Goal: Task Accomplishment & Management: Manage account settings

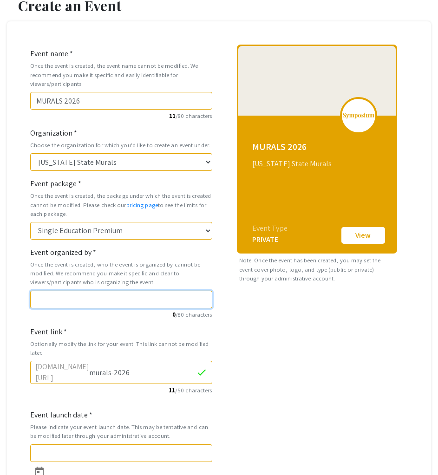
click at [129, 303] on input "Event organized by *" at bounding box center [121, 299] width 182 height 18
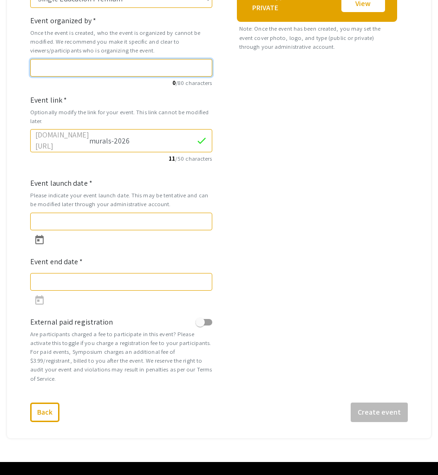
scroll to position [278, 0]
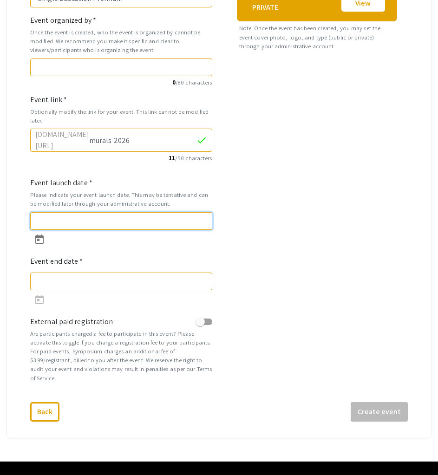
click at [53, 220] on input "Event launch date *" at bounding box center [121, 221] width 182 height 18
click at [43, 234] on icon "Open calendar" at bounding box center [39, 238] width 8 height 9
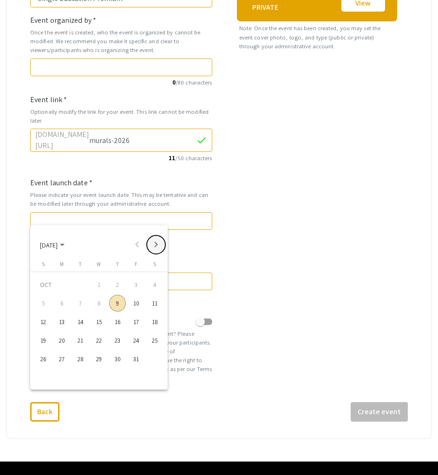
click at [158, 245] on button "Next month" at bounding box center [156, 244] width 19 height 19
click at [157, 245] on button "Next month" at bounding box center [156, 244] width 19 height 19
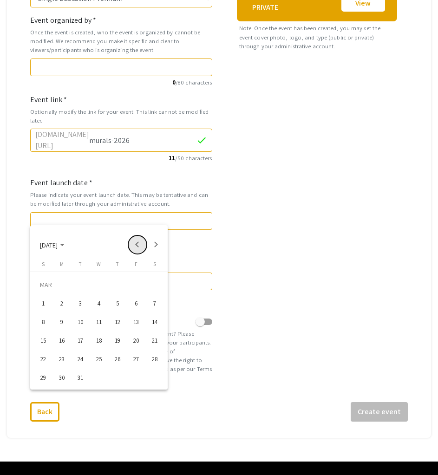
click at [134, 243] on button "Previous month" at bounding box center [137, 244] width 19 height 19
click at [60, 337] on div "16" at bounding box center [61, 340] width 17 height 17
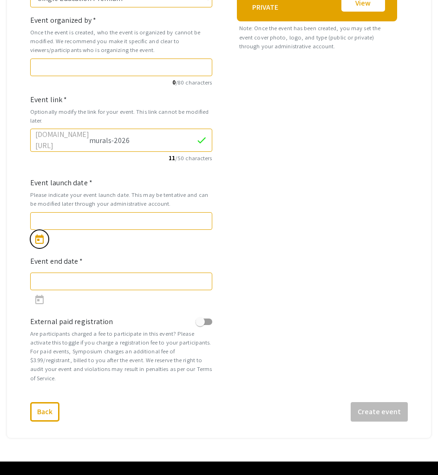
type input "2/16/2026"
type input "3/2/2026"
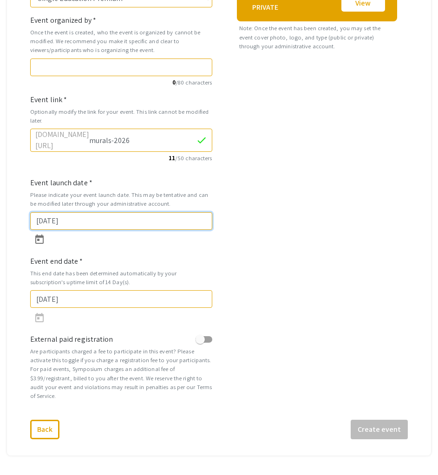
click at [53, 219] on input "2/16/2026" at bounding box center [121, 221] width 182 height 18
click at [43, 234] on icon "Open calendar" at bounding box center [39, 238] width 8 height 9
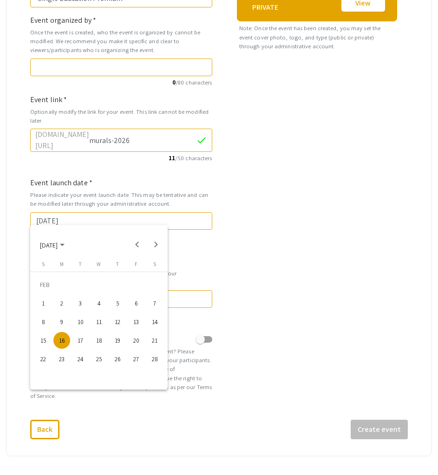
click at [62, 66] on div at bounding box center [219, 237] width 438 height 475
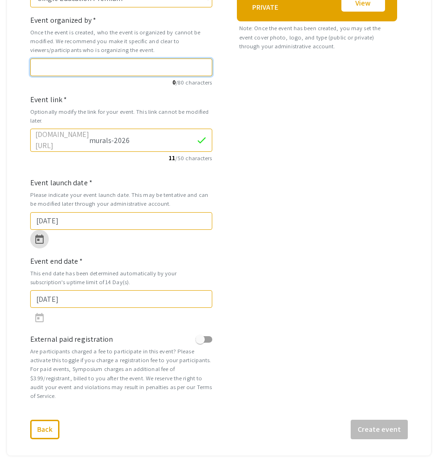
click at [58, 67] on input "Event organized by *" at bounding box center [121, 67] width 182 height 18
paste input "Office for Inclusive Excellence"
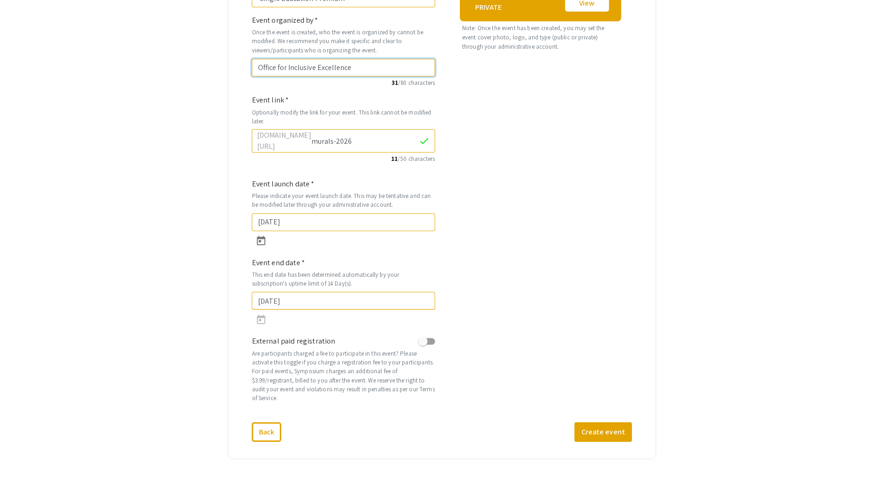
scroll to position [213, 0]
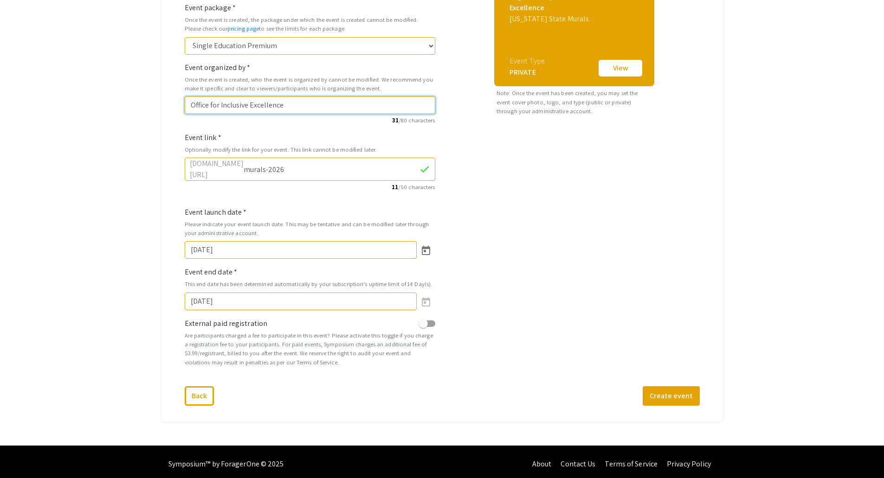
type input "Office for Inclusive Excellence"
click at [135, 153] on div "Create an Event Event name * Once the event is created, the event name cannot b…" at bounding box center [442, 137] width 884 height 618
click at [425, 245] on icon "Open calendar" at bounding box center [425, 250] width 11 height 11
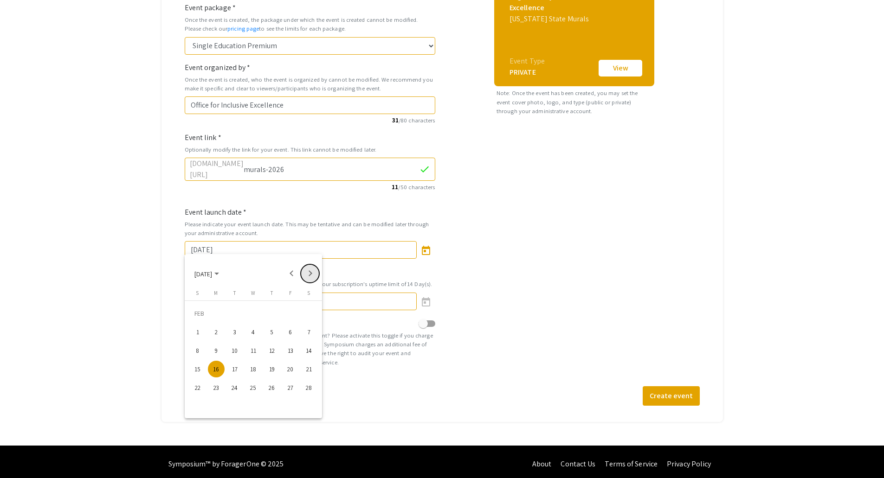
click at [312, 273] on button "Next month" at bounding box center [310, 274] width 19 height 19
click at [217, 335] on div "2" at bounding box center [216, 332] width 17 height 17
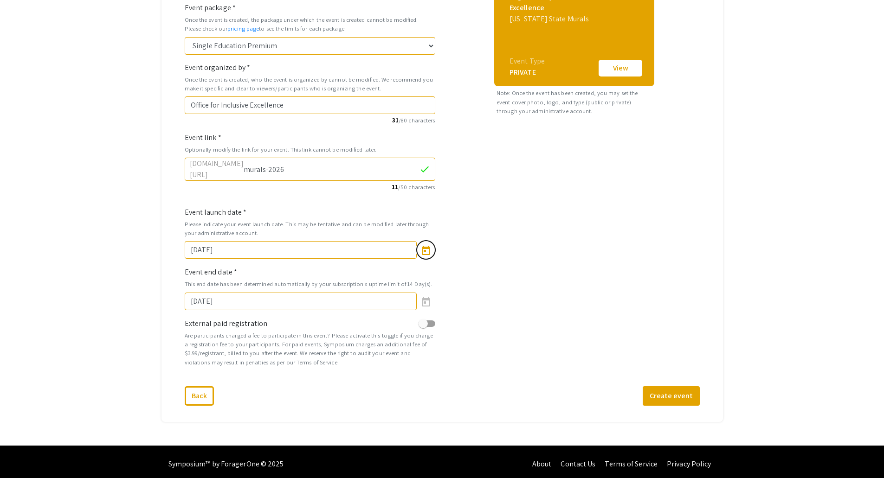
type input "3/2/2026"
type input "3/16/2026"
click at [417, 249] on mat-datepicker-toggle at bounding box center [426, 250] width 19 height 10
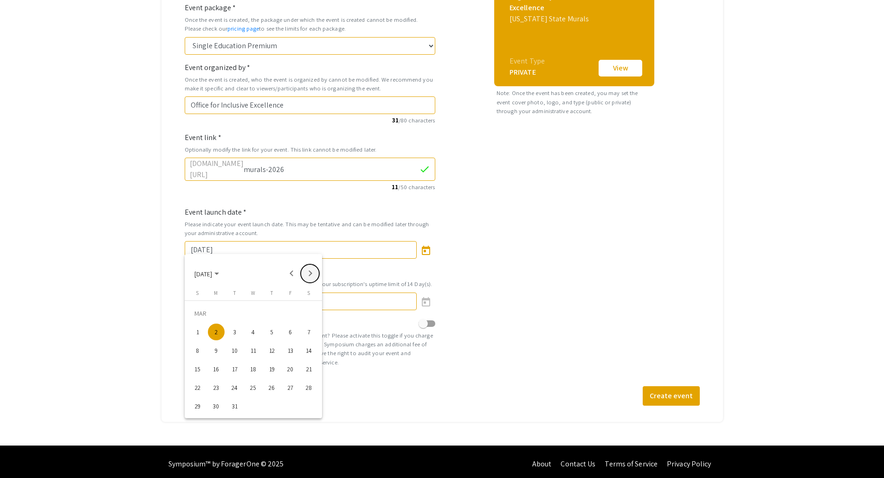
click at [311, 271] on button "Next month" at bounding box center [310, 274] width 19 height 19
click at [294, 274] on button "Previous month" at bounding box center [291, 274] width 19 height 19
click at [219, 346] on div "9" at bounding box center [216, 350] width 17 height 17
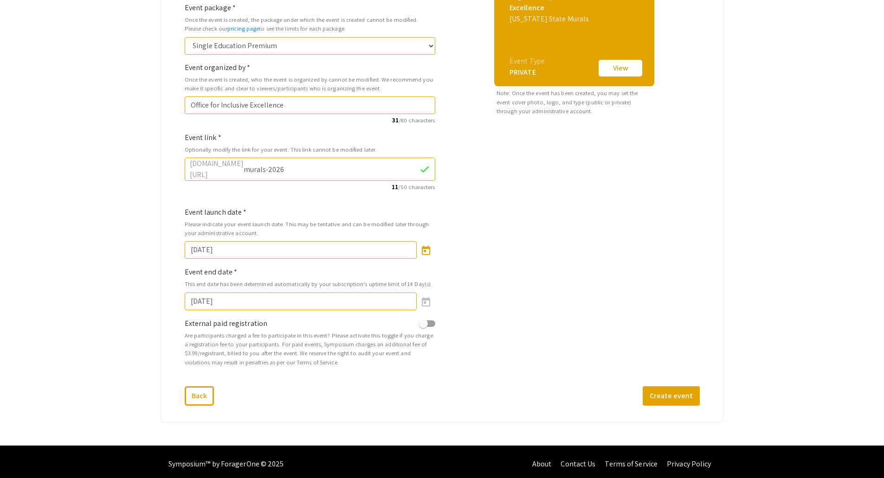
type input "3/9/2026"
type input "3/23/2026"
click at [422, 248] on icon "Open calendar" at bounding box center [426, 250] width 8 height 9
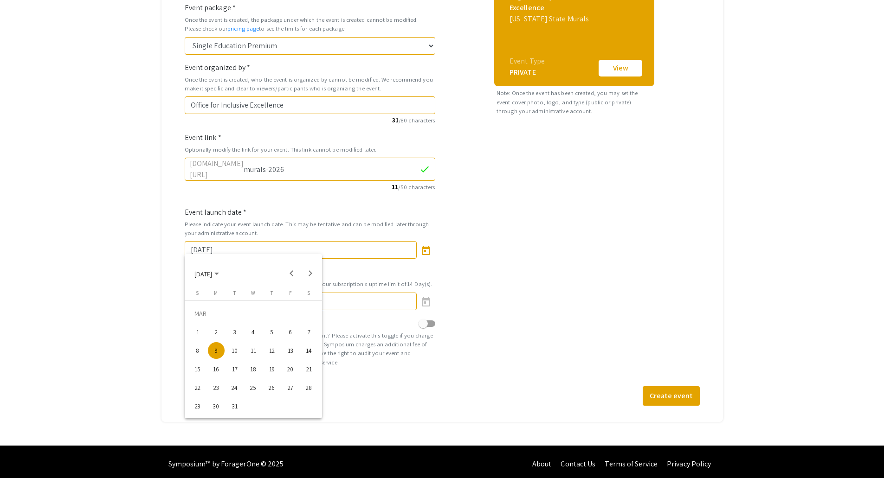
click at [220, 367] on div "16" at bounding box center [216, 369] width 17 height 17
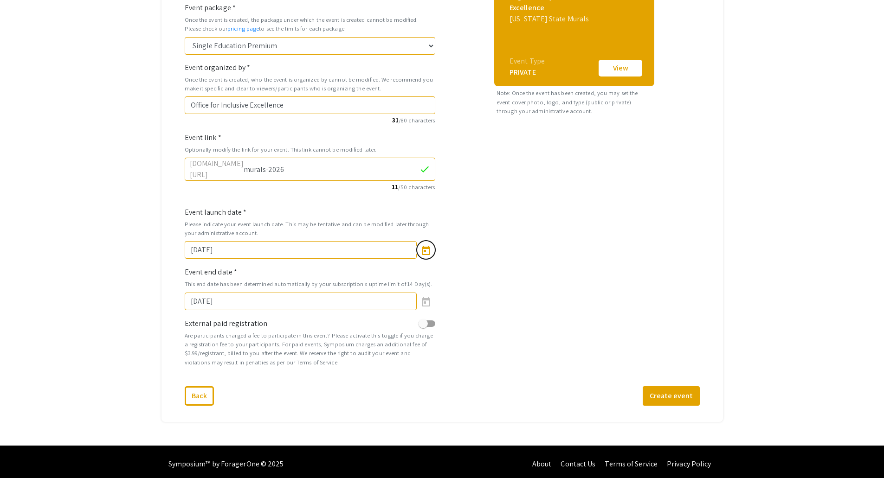
type input "3/16/2026"
type input "3/30/2026"
click at [422, 248] on icon "Open calendar" at bounding box center [426, 250] width 8 height 9
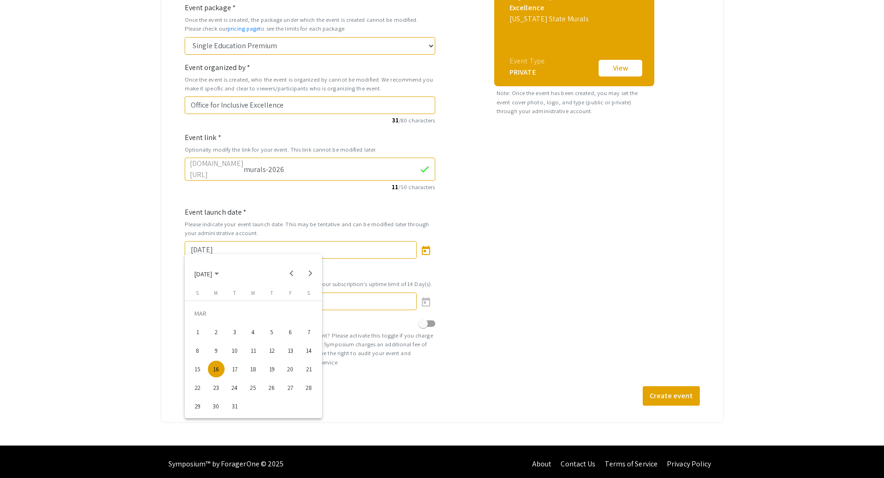
click at [291, 346] on div "13" at bounding box center [290, 350] width 17 height 17
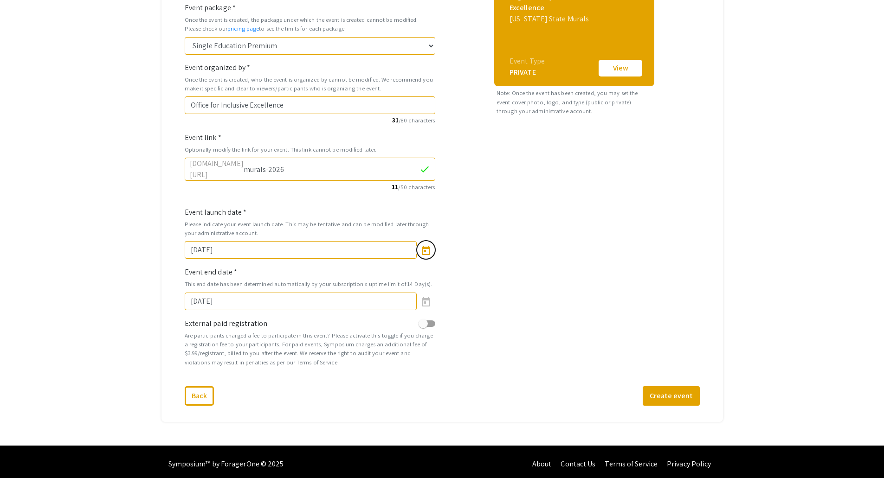
type input "3/13/2026"
type input "3/27/2026"
click at [427, 251] on icon "Open calendar" at bounding box center [425, 250] width 11 height 11
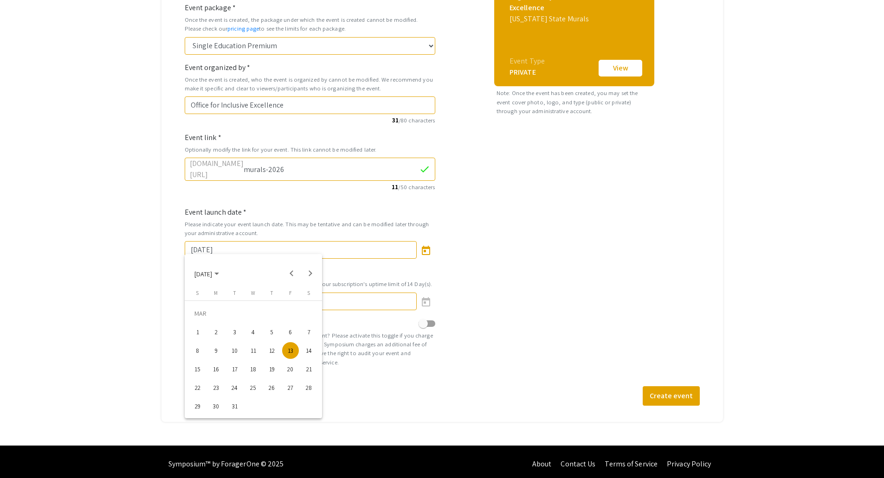
click at [309, 353] on div "14" at bounding box center [309, 350] width 17 height 17
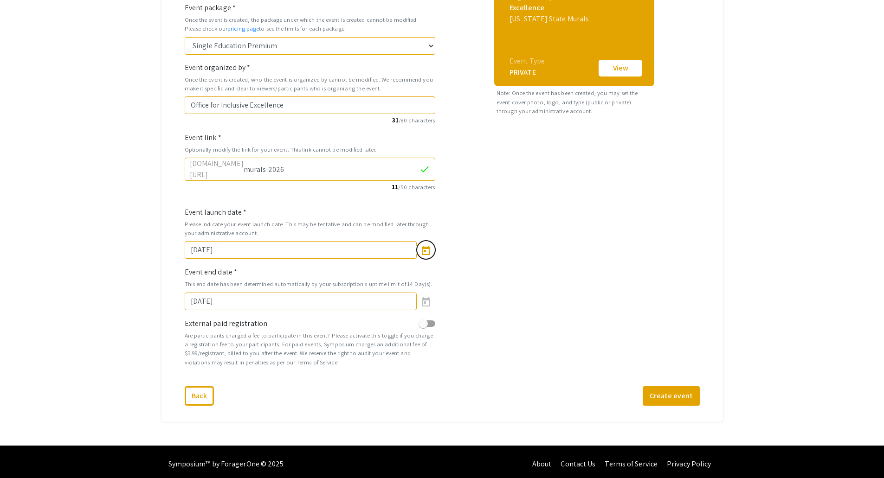
type input "3/14/2026"
type input "3/28/2026"
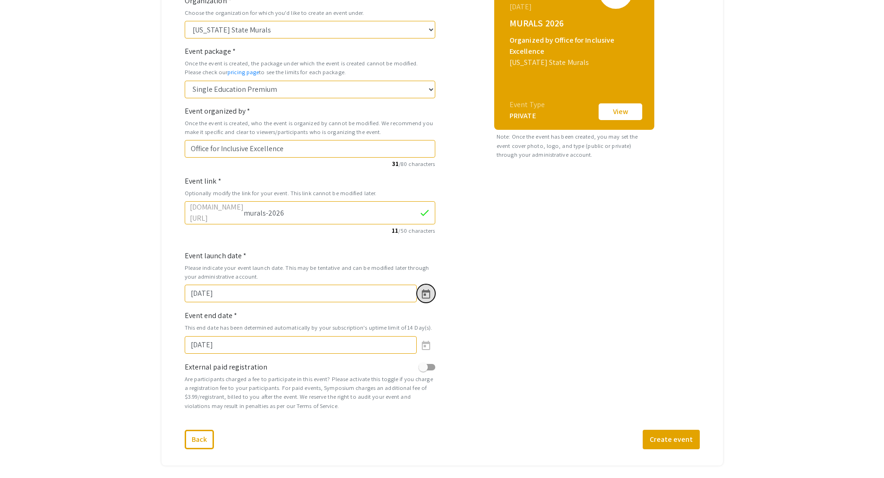
scroll to position [186, 0]
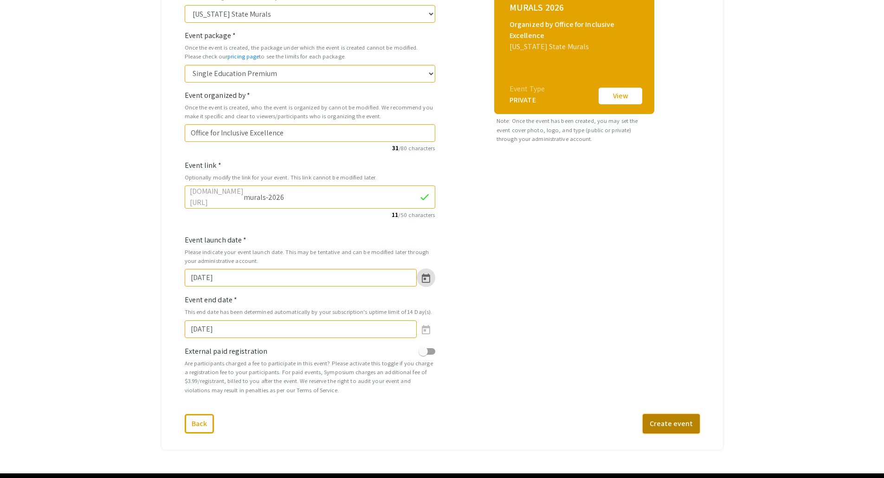
click at [437, 420] on button "Create event" at bounding box center [671, 423] width 57 height 19
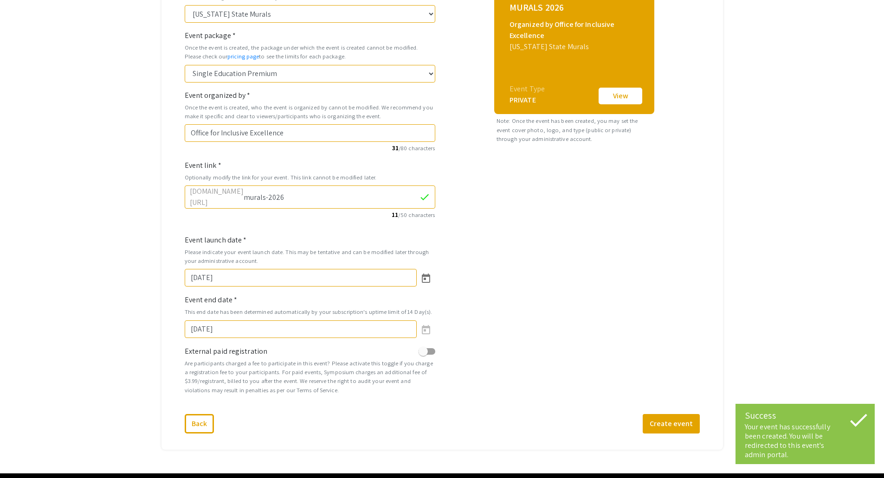
select select
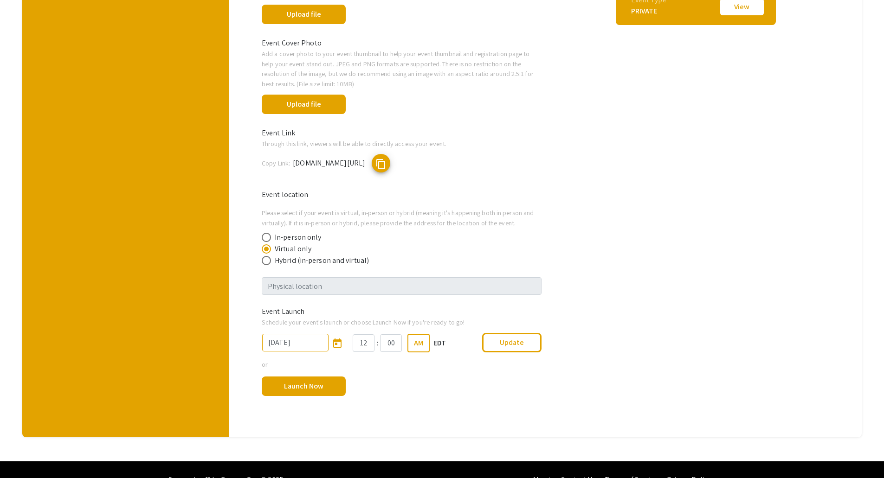
scroll to position [371, 0]
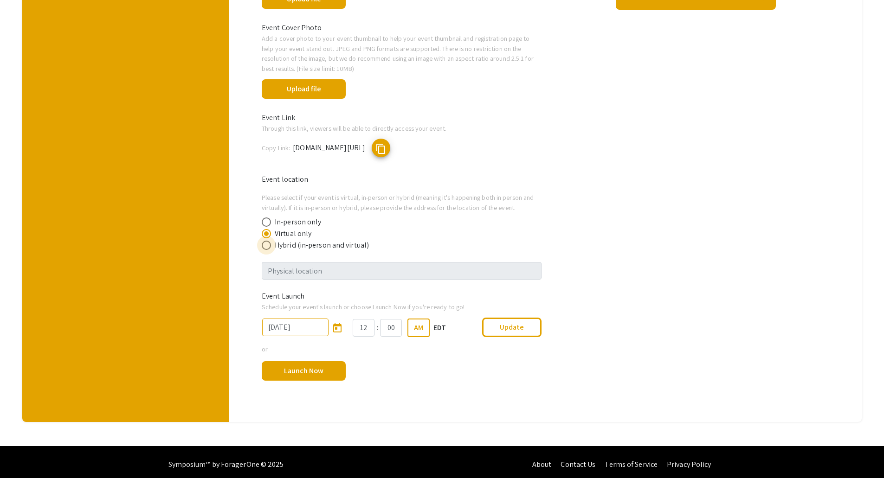
click at [269, 244] on span at bounding box center [266, 245] width 9 height 9
click at [269, 244] on input "Hybrid (in-person and virtual)" at bounding box center [266, 245] width 9 height 9
radio input "true"
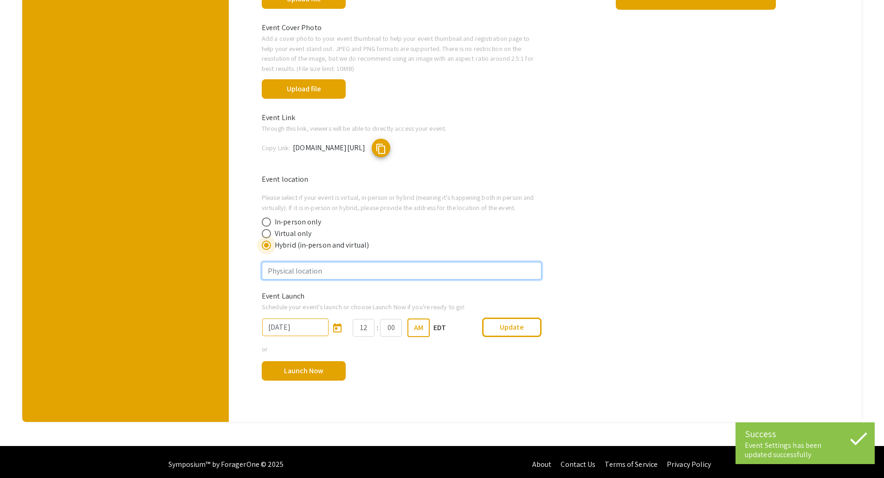
click at [299, 270] on input "text" at bounding box center [402, 271] width 280 height 18
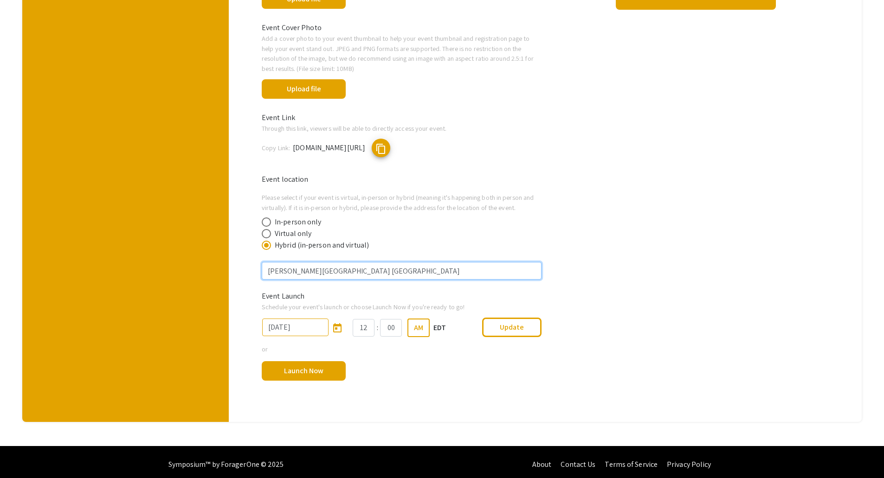
type input "Lory Student Center Grand Ballrooms"
click at [342, 328] on icon "Open calendar" at bounding box center [337, 328] width 11 height 11
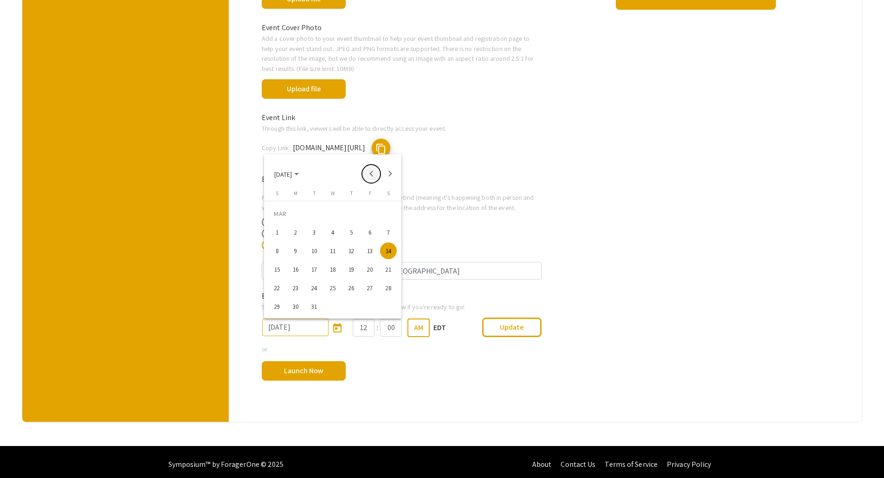
click at [372, 173] on button "Previous month" at bounding box center [371, 174] width 19 height 19
click at [388, 178] on button "Next month" at bounding box center [390, 174] width 19 height 19
click at [372, 177] on button "Previous month" at bounding box center [371, 174] width 19 height 19
click at [386, 235] on div "7" at bounding box center [388, 232] width 17 height 17
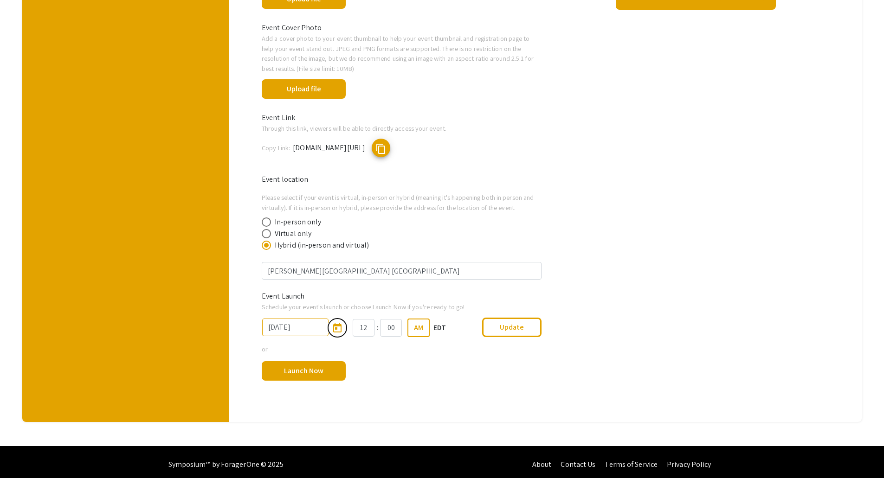
type input "2/7/2026"
click at [437, 335] on button "Update" at bounding box center [511, 327] width 59 height 19
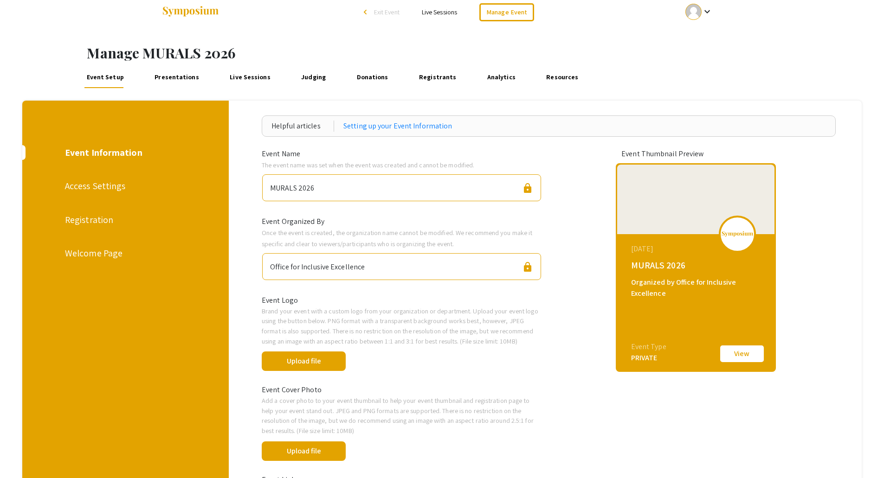
scroll to position [0, 0]
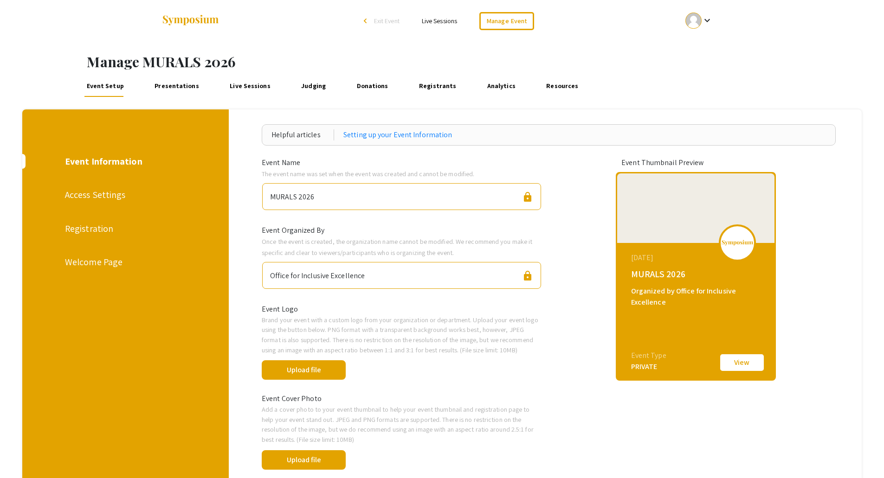
click at [90, 197] on div "Access Settings" at bounding box center [124, 195] width 119 height 14
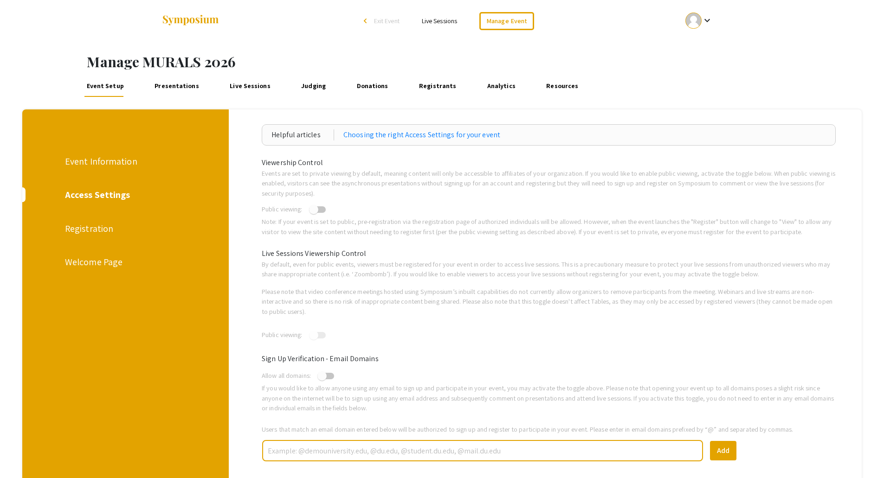
click at [99, 226] on div "Registration" at bounding box center [124, 229] width 119 height 14
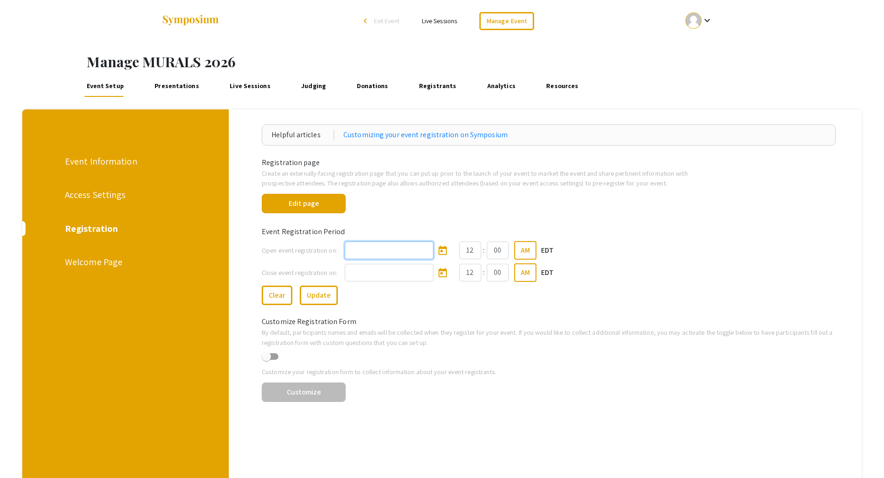
click at [388, 251] on input at bounding box center [389, 251] width 89 height 18
click at [437, 252] on icon "Open calendar" at bounding box center [442, 250] width 11 height 11
click at [437, 282] on button "Next month" at bounding box center [473, 279] width 19 height 19
click at [437, 320] on div "1" at bounding box center [472, 318] width 17 height 17
type input "11/1/2025"
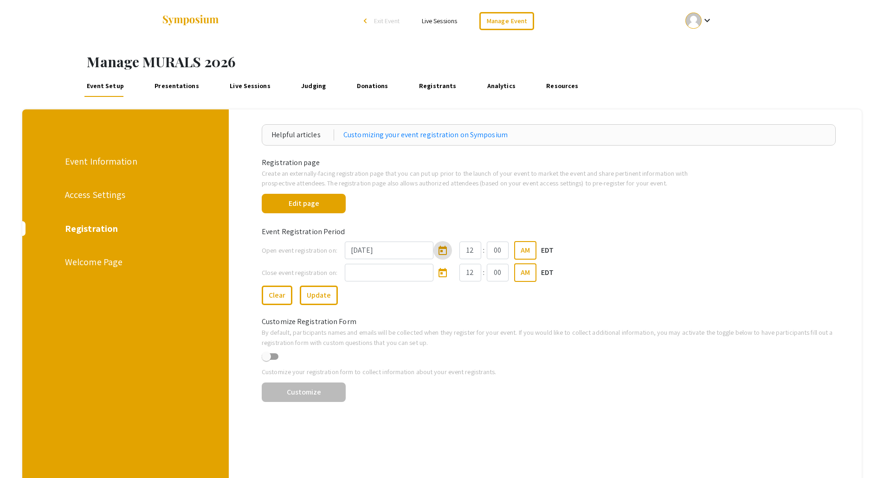
click at [435, 310] on div "Customize Registration Form" at bounding box center [549, 316] width 588 height 22
click at [437, 275] on icon "Open calendar" at bounding box center [443, 272] width 8 height 9
click at [437, 299] on button "Next month" at bounding box center [473, 301] width 19 height 19
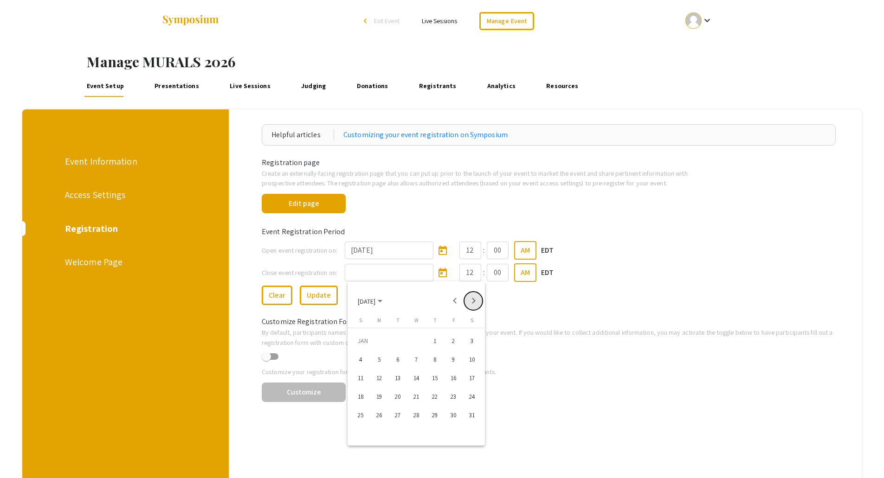
click at [437, 299] on button "Next month" at bounding box center [473, 301] width 19 height 19
click at [437, 358] on div "6" at bounding box center [453, 359] width 17 height 17
click at [437, 271] on icon "Open calendar" at bounding box center [443, 272] width 8 height 9
click at [437, 394] on div "20" at bounding box center [453, 396] width 17 height 17
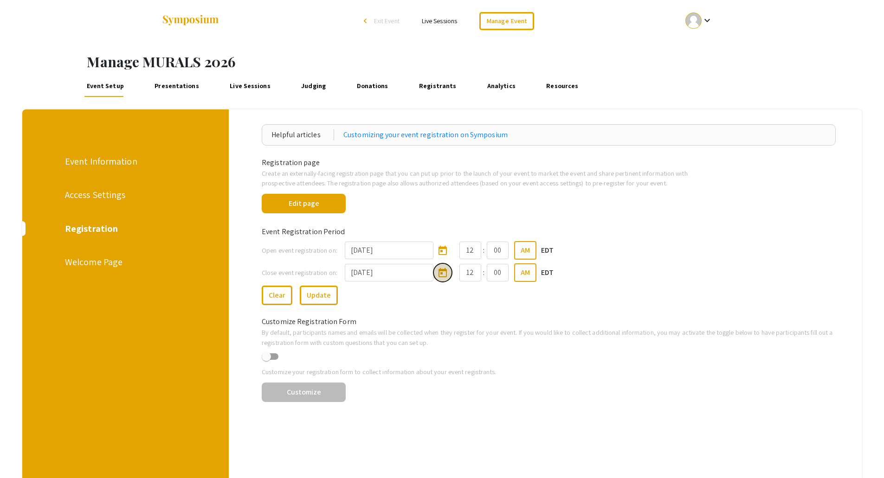
click at [437, 275] on icon "Open calendar" at bounding box center [442, 273] width 11 height 11
click at [437, 381] on div "13" at bounding box center [453, 378] width 17 height 17
type input "3/13/2026"
click at [320, 297] on button "Update" at bounding box center [319, 295] width 38 height 19
click at [322, 206] on button "Edit page" at bounding box center [304, 203] width 84 height 19
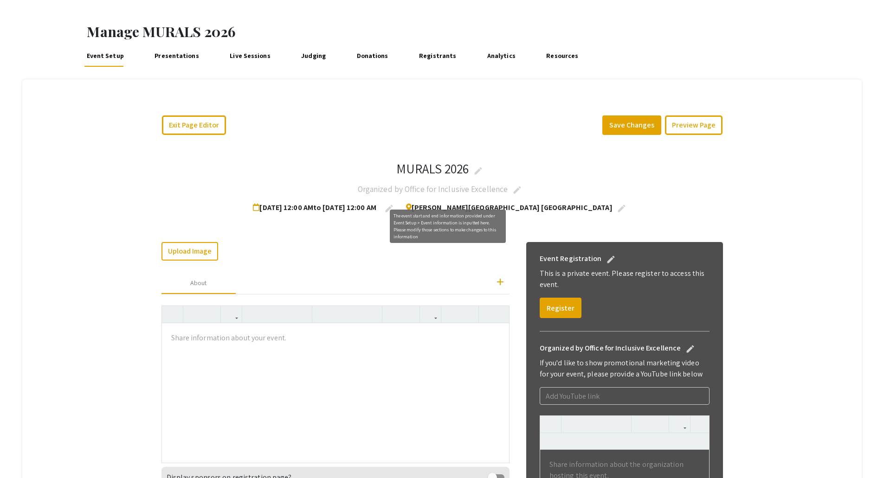
scroll to position [46, 0]
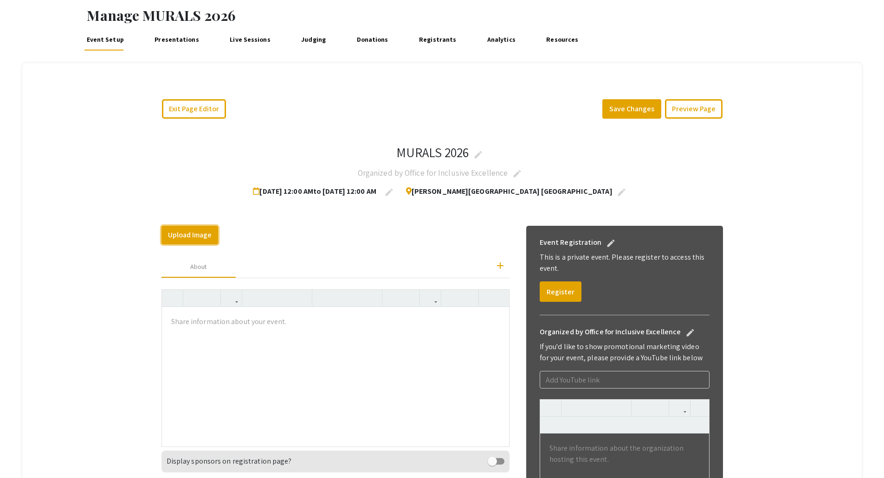
click at [198, 236] on button "Upload Image" at bounding box center [189, 235] width 57 height 19
click at [437, 321] on app-registration-page-preview "MURALS 2026 edit Organized by Office for Inclusive Excellence edit Feb 7, 2026 …" at bounding box center [442, 478] width 716 height 704
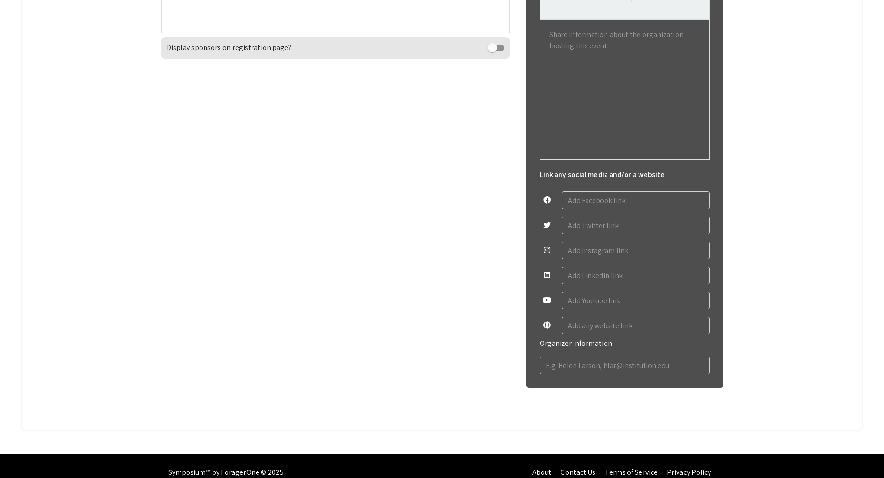
scroll to position [464, 0]
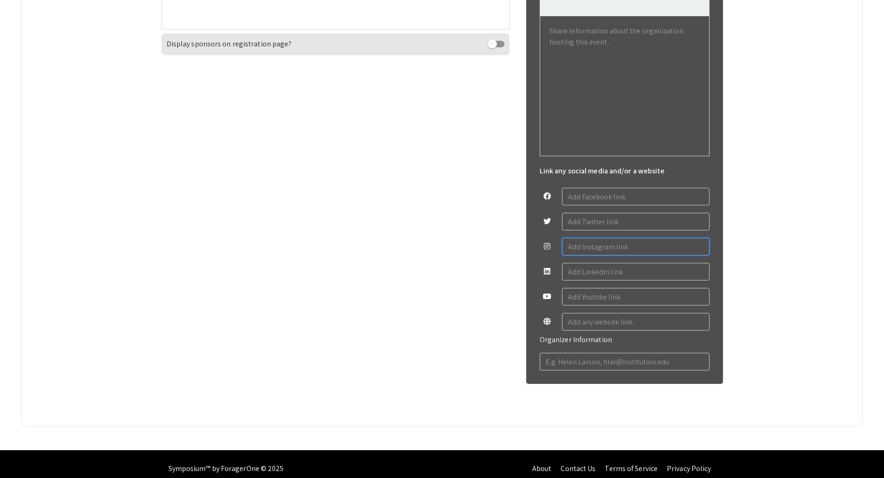
click at [437, 249] on input "text" at bounding box center [636, 247] width 148 height 18
type input "@MURALS_CSU"
click at [437, 359] on input "text" at bounding box center [625, 362] width 170 height 18
click at [437, 360] on input "text" at bounding box center [625, 362] width 170 height 18
paste input "https://inclusiveexcellence.colostate.edu/"
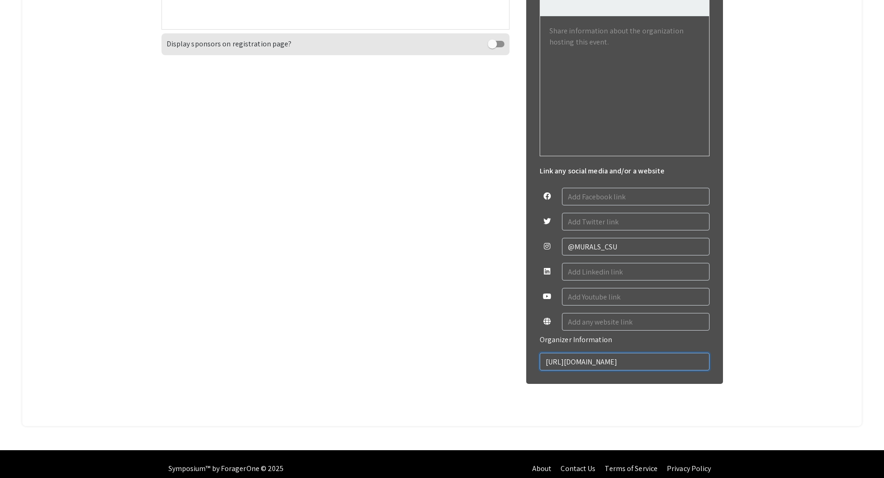
drag, startPoint x: 574, startPoint y: 361, endPoint x: 553, endPoint y: 361, distance: 20.9
click at [437, 361] on input "https://inclusiveexcellence.colostate.edu/" at bounding box center [625, 362] width 170 height 18
paste input "Office for Inclusive Excellence"
click at [437, 361] on input "Office for Inclusive Excellence, inclusiveexcellence.colostate.edu/" at bounding box center [625, 362] width 170 height 18
drag, startPoint x: 549, startPoint y: 361, endPoint x: 539, endPoint y: 363, distance: 9.9
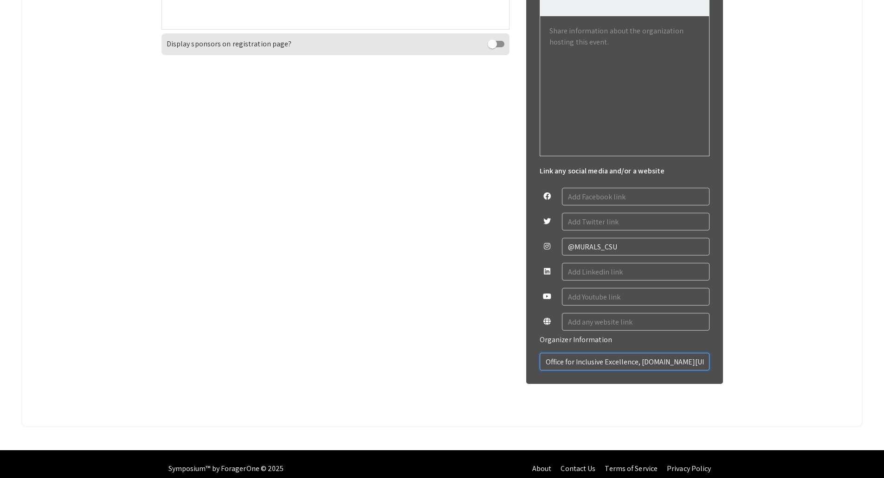
click at [437, 363] on div "Organized by Office for Inclusive Excellence edit If you'd like to show promoti…" at bounding box center [624, 141] width 185 height 486
click at [437, 365] on input "Office for Inclusive Excellence, inclusiveexcellence.colostate.edu/" at bounding box center [625, 362] width 170 height 18
drag, startPoint x: 642, startPoint y: 366, endPoint x: 746, endPoint y: 370, distance: 104.5
click at [437, 370] on app-registration-page-preview "MURALS 2026 edit Organized by Office for Inclusive Excellence edit Feb 7, 2026 …" at bounding box center [442, 61] width 716 height 704
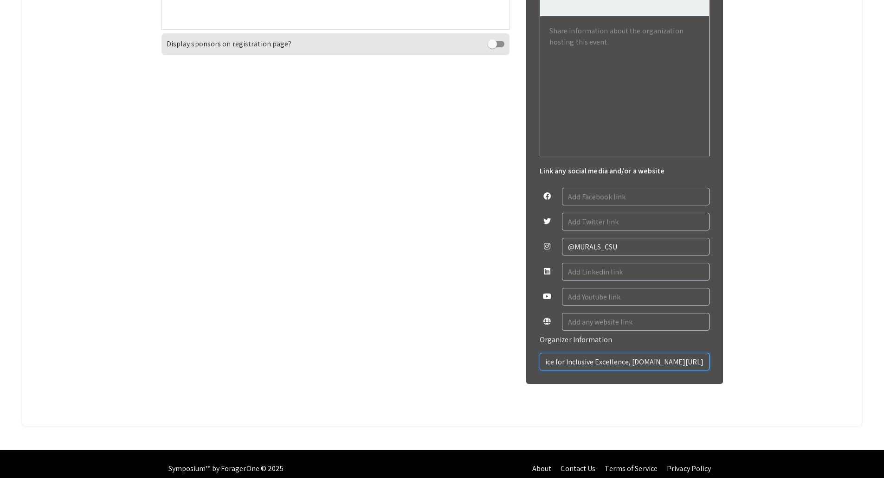
click at [437, 364] on input "Office for Inclusive Excellence, inclusiveexcellence.colostate.edu/" at bounding box center [625, 362] width 170 height 18
type input "Office for Inclusive Excellence, inclusiveexcellence.colostate.edu/"
click at [437, 351] on div "Upload Image Change Image add About Paragraph Quote Header 1 Header 2 Header 3 …" at bounding box center [335, 110] width 348 height 604
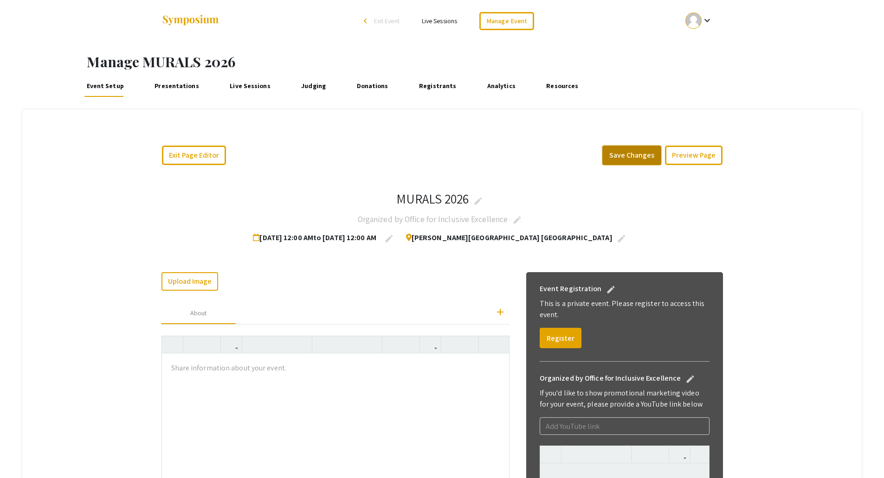
click at [437, 162] on button "Save Changes" at bounding box center [631, 155] width 59 height 19
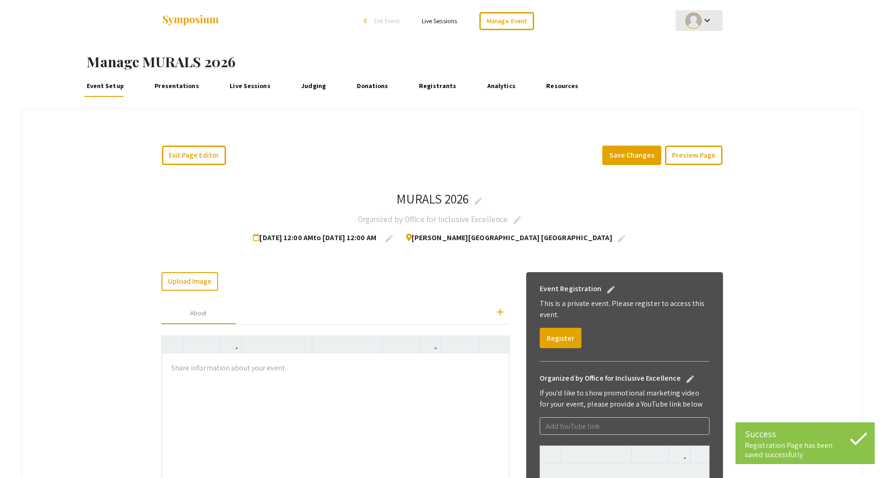
click at [437, 18] on div at bounding box center [693, 21] width 16 height 16
click at [437, 88] on button "Sign out" at bounding box center [704, 90] width 57 height 22
